Goal: Navigation & Orientation: Locate item on page

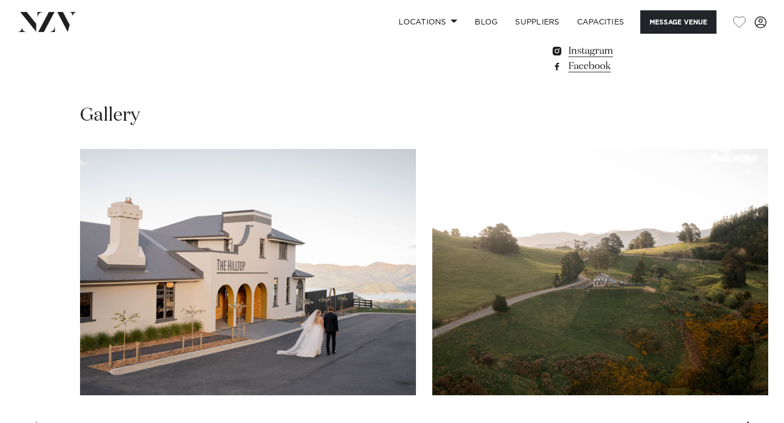
scroll to position [985, 0]
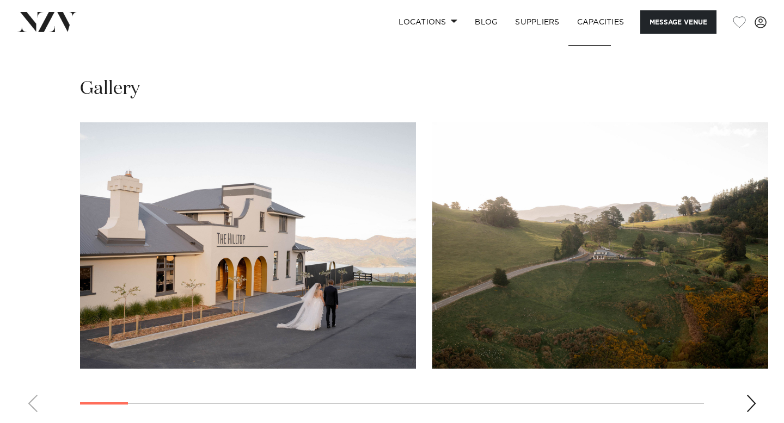
click at [746, 395] on div "Next slide" at bounding box center [751, 403] width 11 height 17
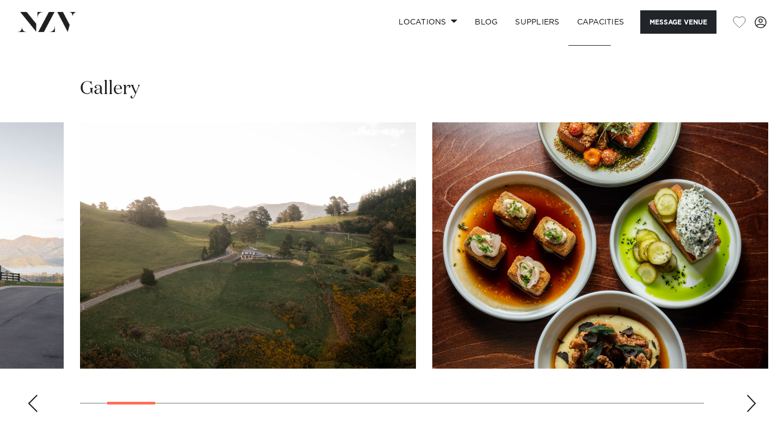
click at [746, 395] on div "Next slide" at bounding box center [751, 403] width 11 height 17
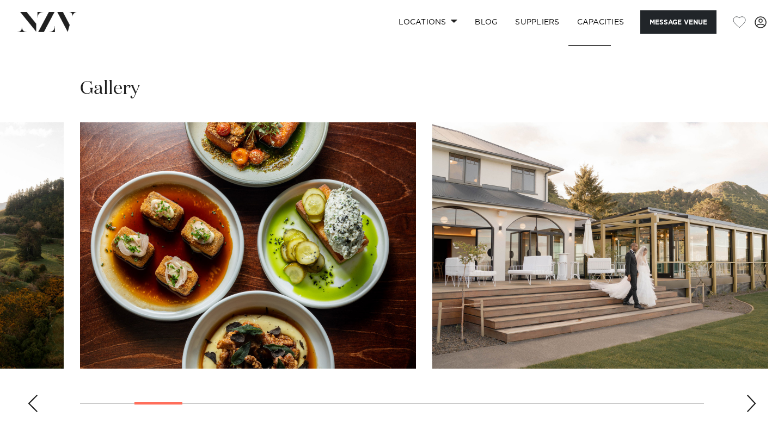
click at [752, 395] on div "Next slide" at bounding box center [751, 403] width 11 height 17
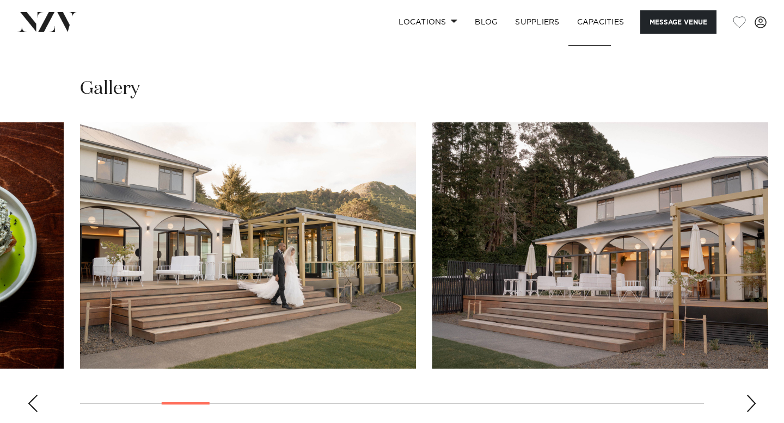
click at [752, 395] on div "Next slide" at bounding box center [751, 403] width 11 height 17
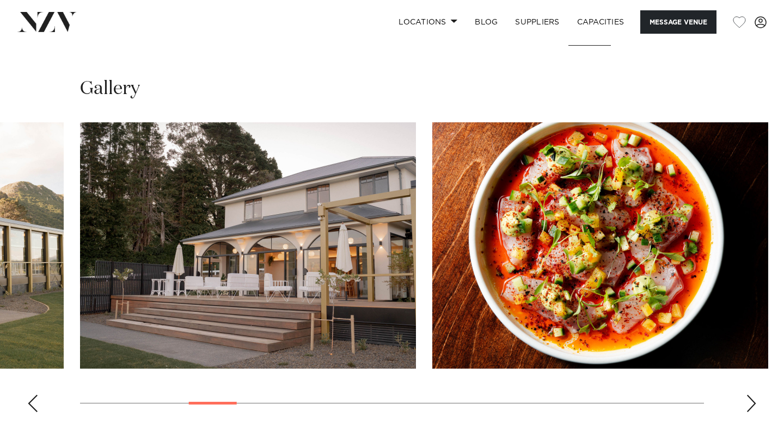
click at [752, 395] on div "Next slide" at bounding box center [751, 403] width 11 height 17
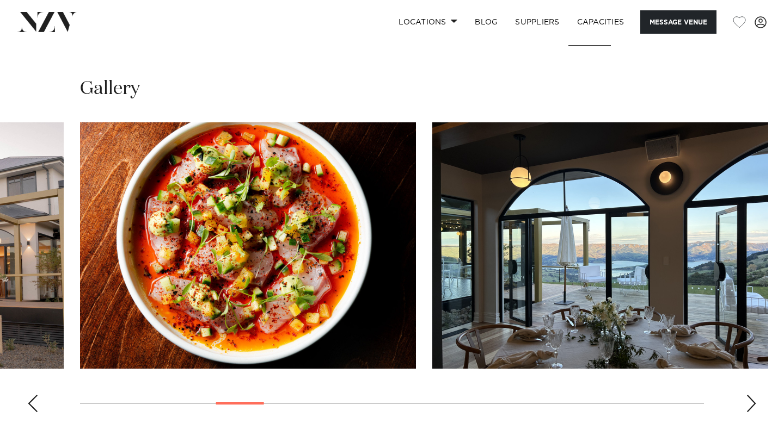
click at [752, 395] on div "Next slide" at bounding box center [751, 403] width 11 height 17
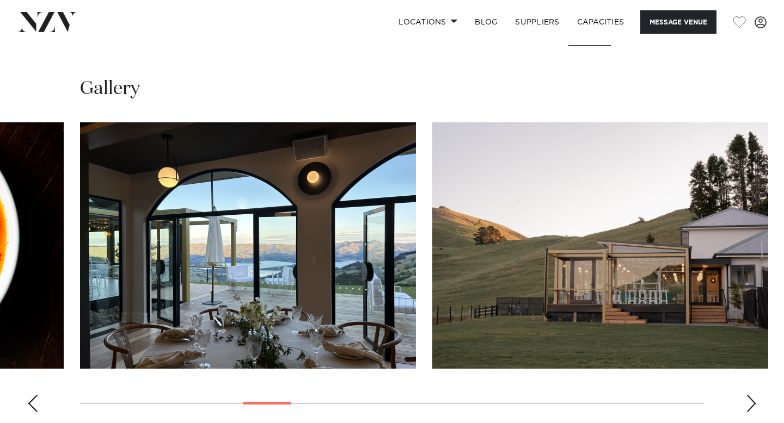
click at [752, 395] on div "Next slide" at bounding box center [751, 403] width 11 height 17
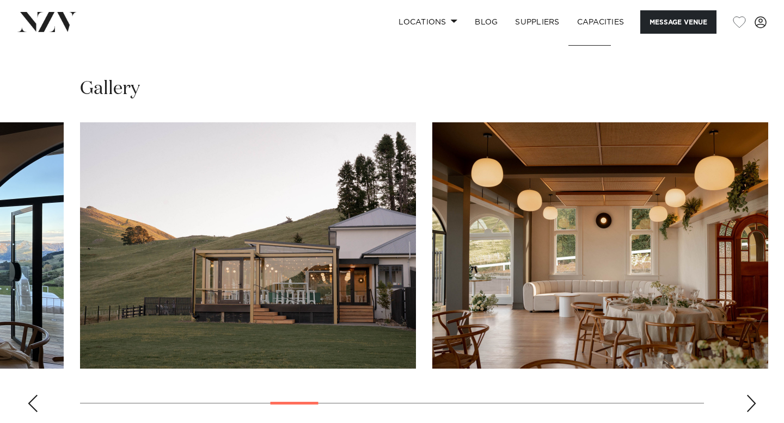
click at [32, 395] on div "Previous slide" at bounding box center [32, 403] width 11 height 17
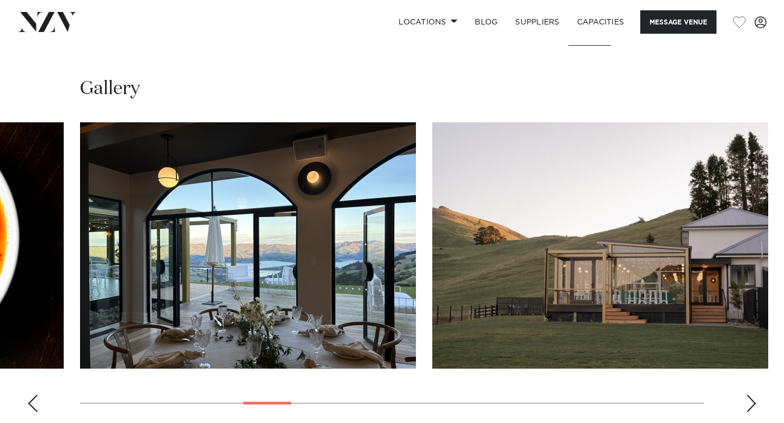
click at [759, 393] on swiper-container at bounding box center [392, 271] width 784 height 299
click at [746, 395] on div "Next slide" at bounding box center [751, 403] width 11 height 17
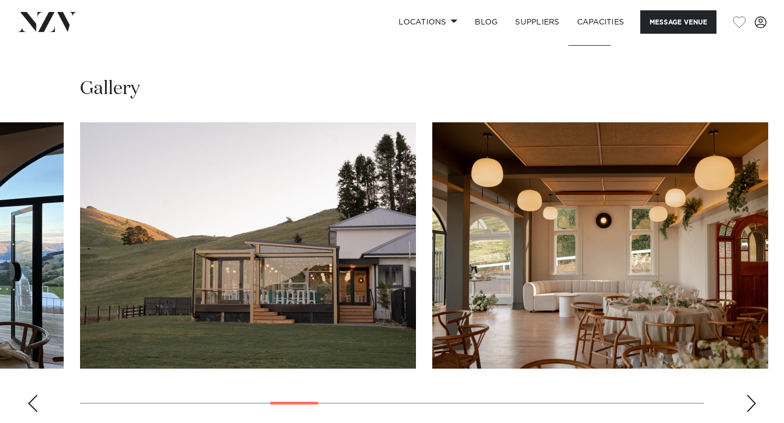
click at [746, 395] on div "Next slide" at bounding box center [751, 403] width 11 height 17
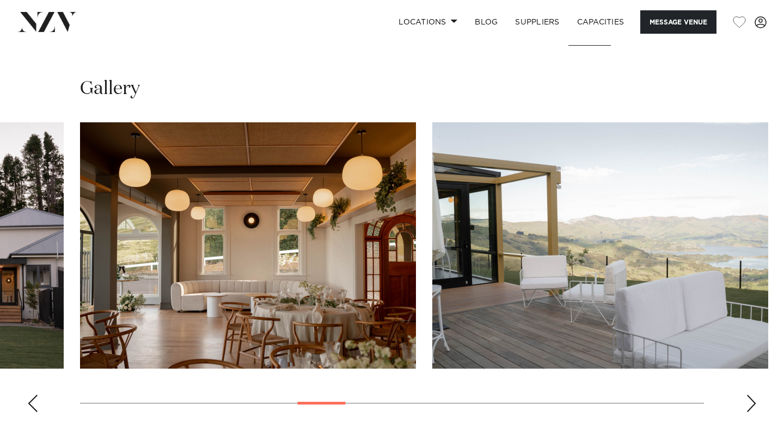
click at [746, 395] on div "Next slide" at bounding box center [751, 403] width 11 height 17
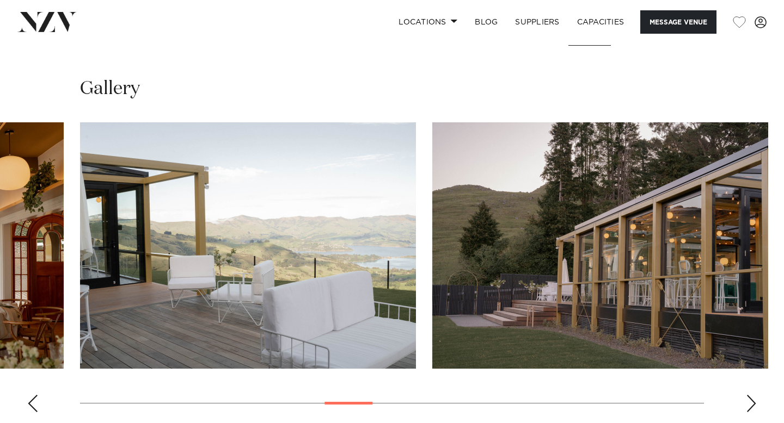
click at [742, 382] on swiper-container at bounding box center [392, 271] width 784 height 299
click at [751, 395] on div "Next slide" at bounding box center [751, 403] width 11 height 17
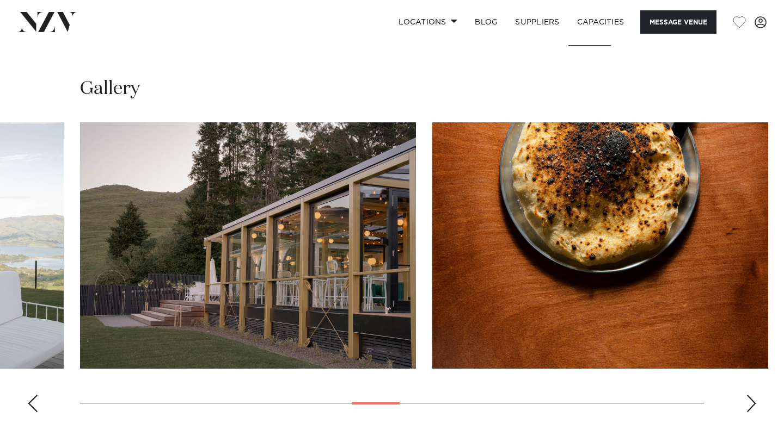
click at [751, 395] on div "Next slide" at bounding box center [751, 403] width 11 height 17
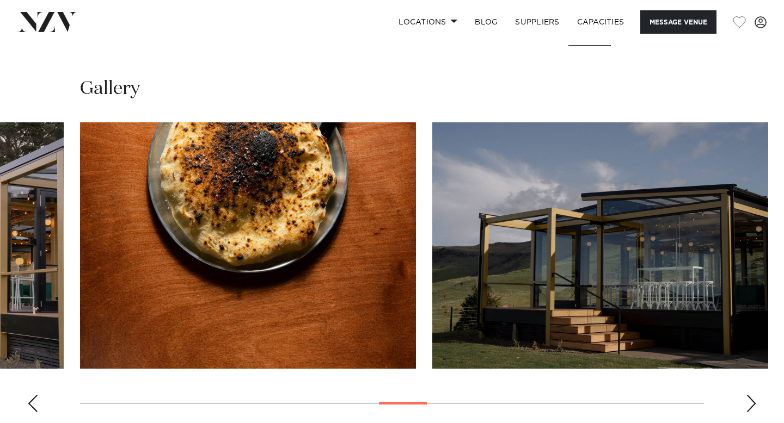
click at [751, 395] on div "Next slide" at bounding box center [751, 403] width 11 height 17
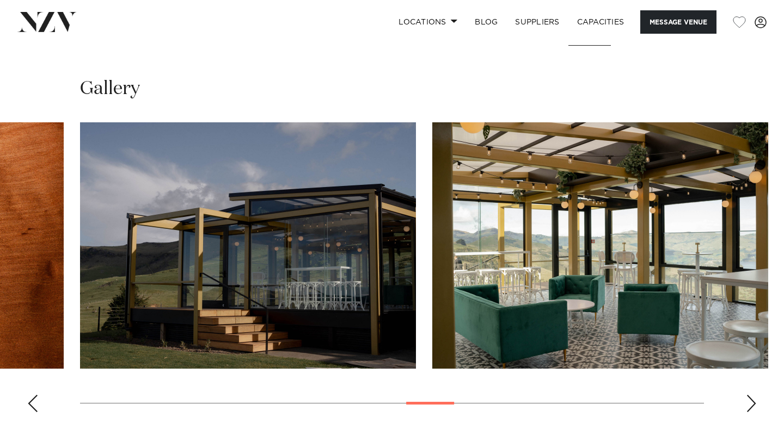
click at [751, 395] on div "Next slide" at bounding box center [751, 403] width 11 height 17
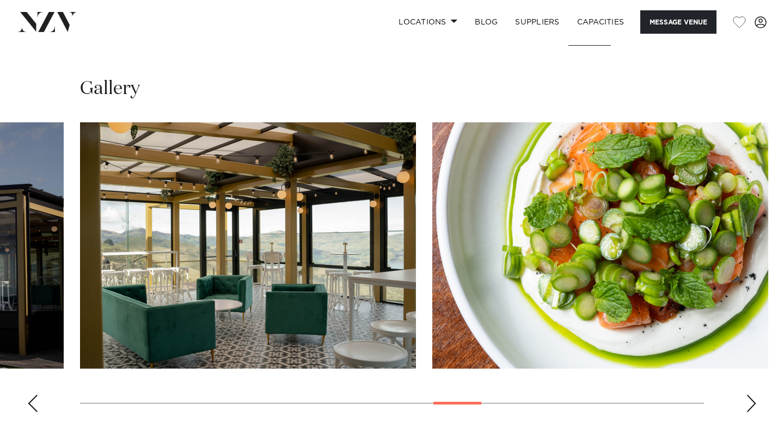
click at [751, 395] on div "Next slide" at bounding box center [751, 403] width 11 height 17
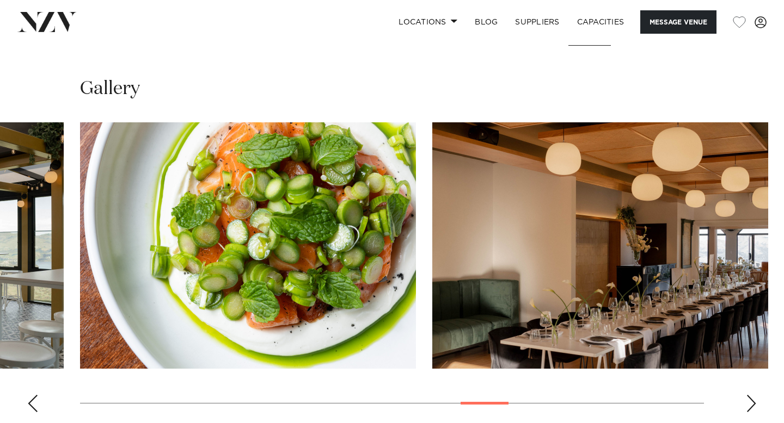
click at [751, 395] on div "Next slide" at bounding box center [751, 403] width 11 height 17
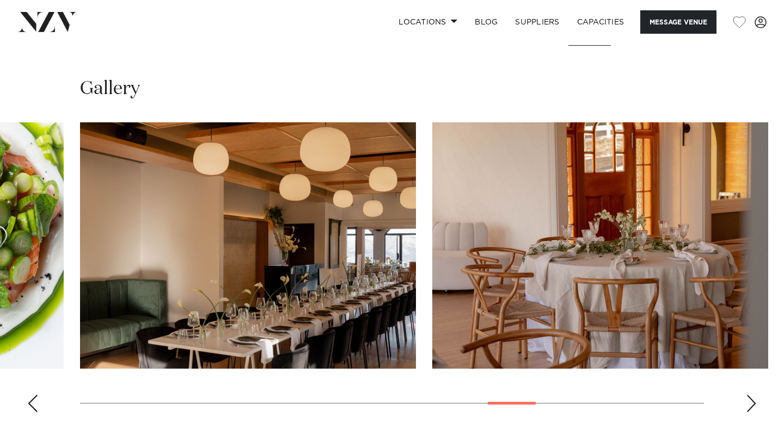
click at [751, 395] on div "Next slide" at bounding box center [751, 403] width 11 height 17
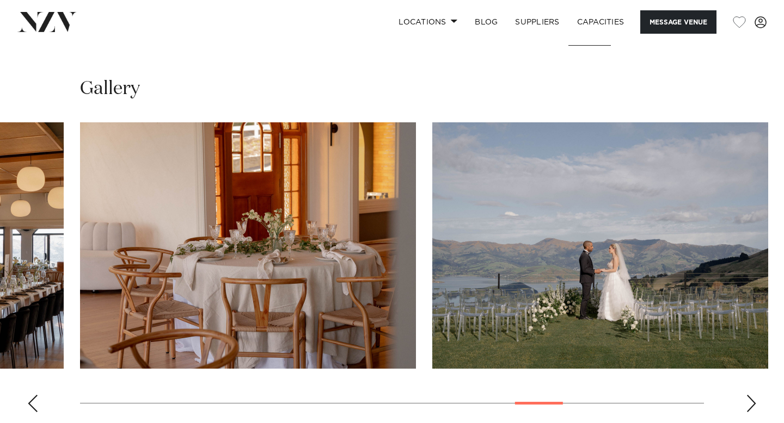
click at [751, 395] on div "Next slide" at bounding box center [751, 403] width 11 height 17
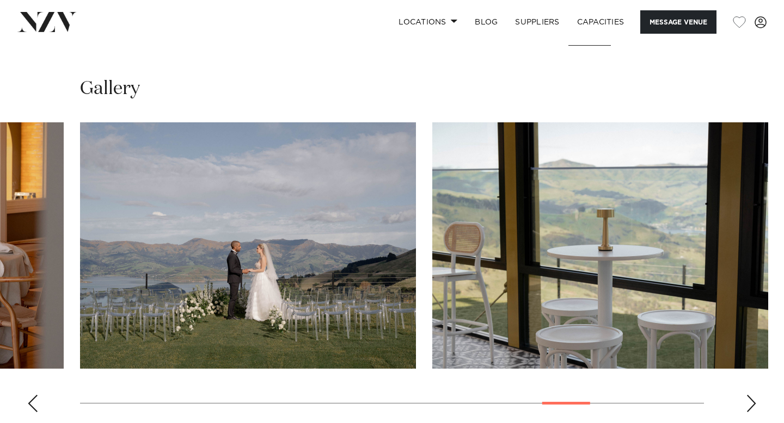
click at [751, 395] on div "Next slide" at bounding box center [751, 403] width 11 height 17
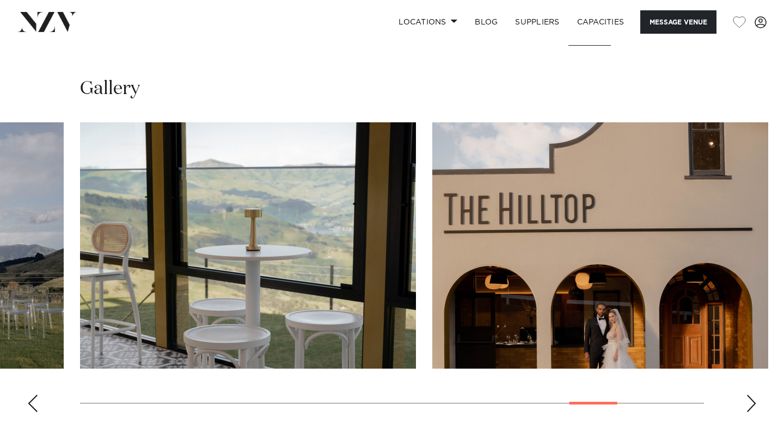
click at [751, 395] on div "Next slide" at bounding box center [751, 403] width 11 height 17
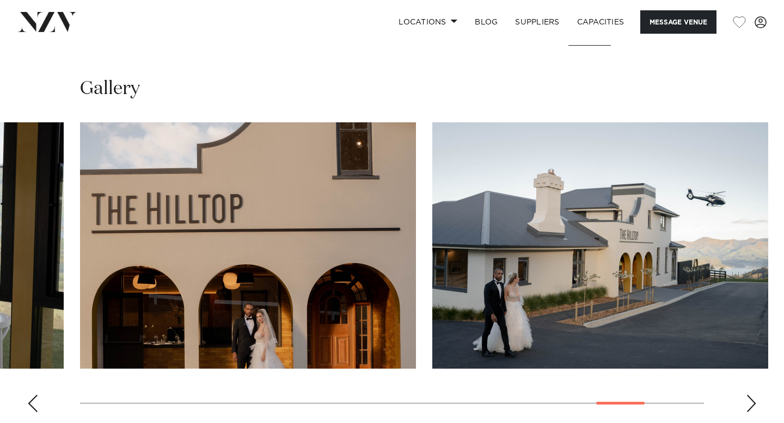
click at [751, 395] on div "Next slide" at bounding box center [751, 403] width 11 height 17
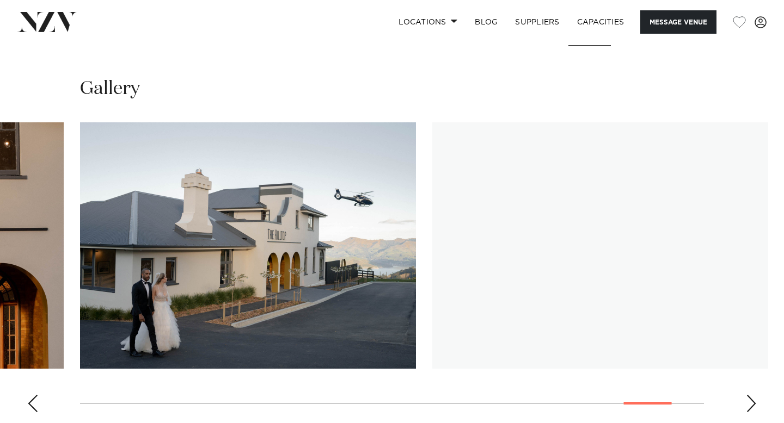
click at [751, 395] on div "Next slide" at bounding box center [751, 403] width 11 height 17
